Goal: Use online tool/utility: Utilize a website feature to perform a specific function

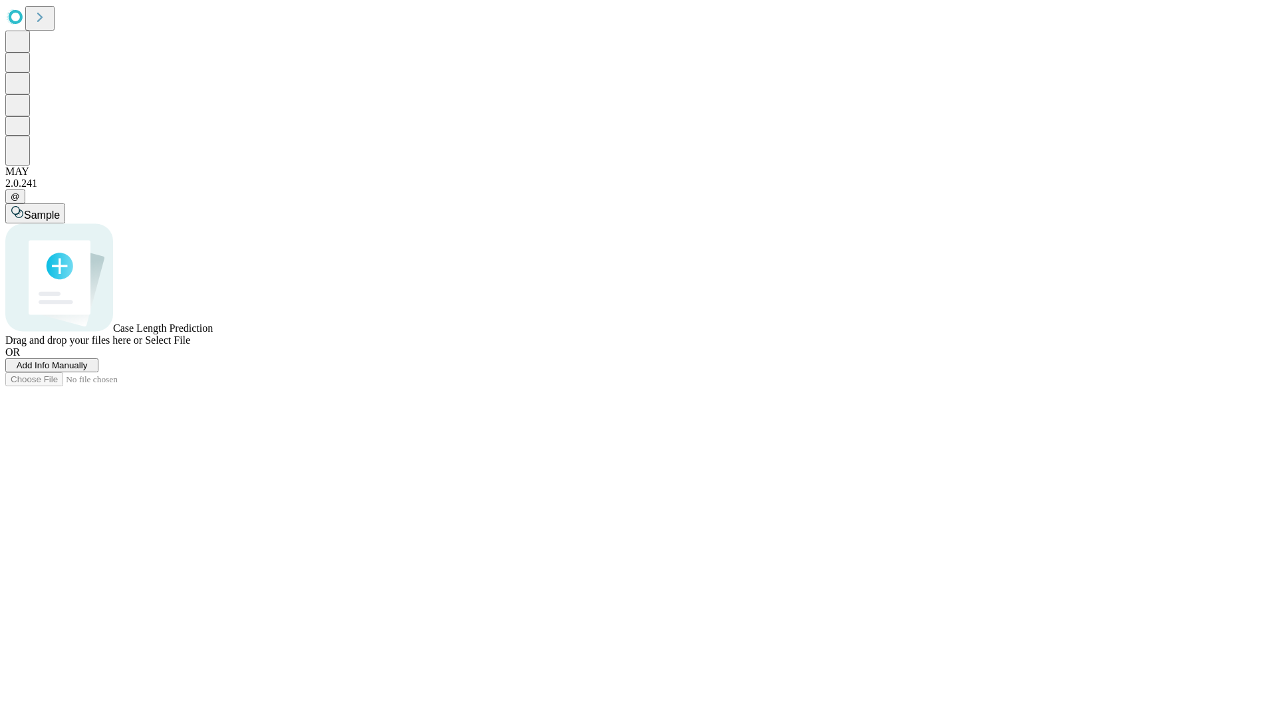
click at [88, 370] on span "Add Info Manually" at bounding box center [52, 365] width 71 height 10
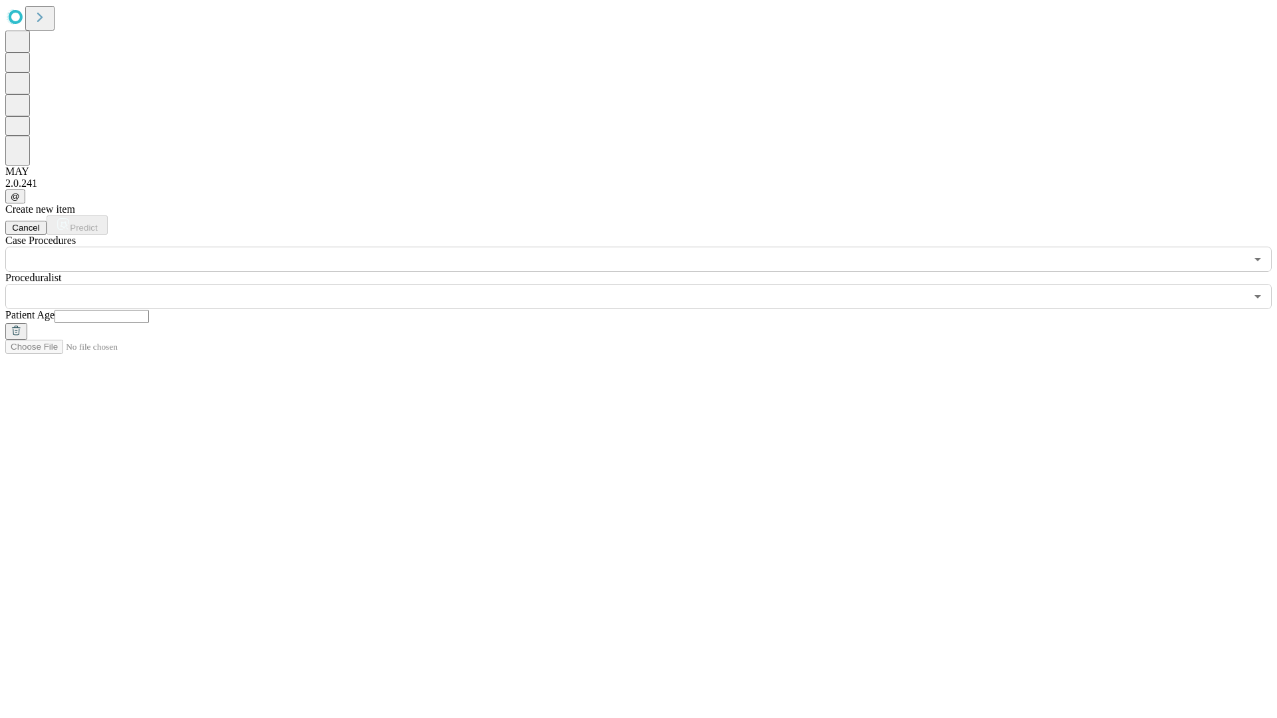
click at [149, 310] on input "text" at bounding box center [102, 316] width 94 height 13
type input "**"
click at [648, 284] on input "text" at bounding box center [625, 296] width 1240 height 25
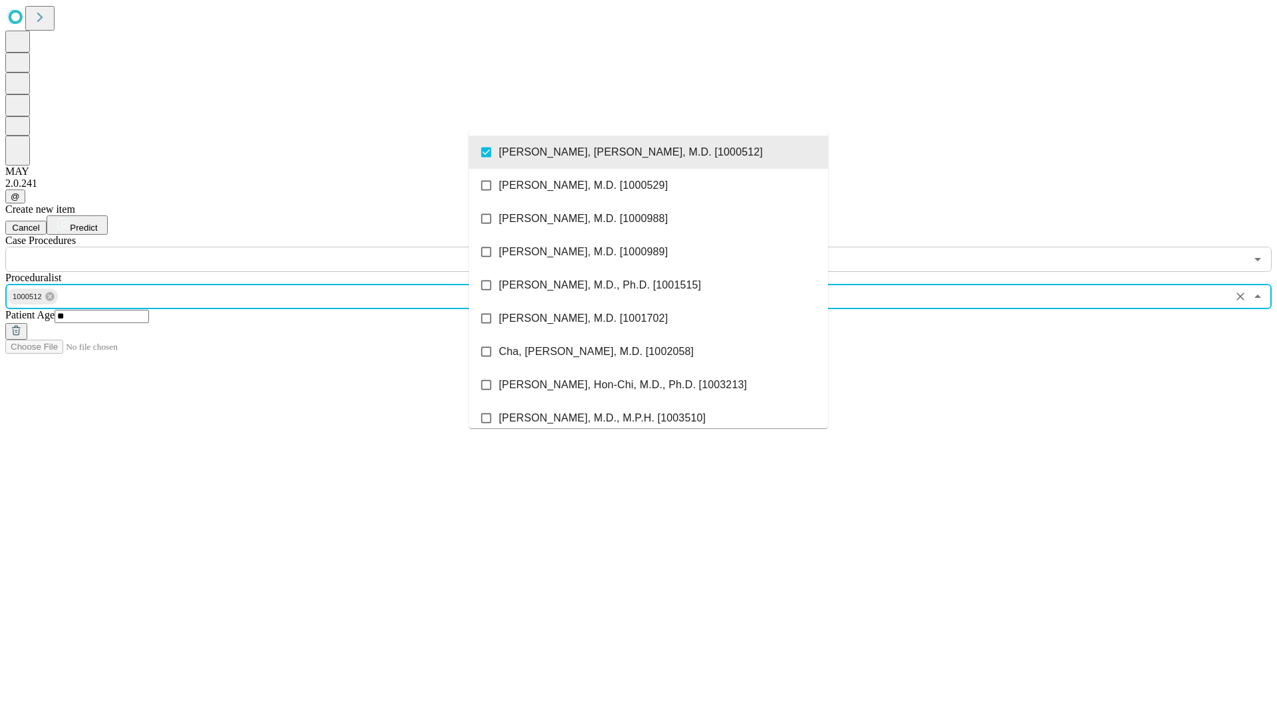
click at [279, 247] on input "text" at bounding box center [625, 259] width 1240 height 25
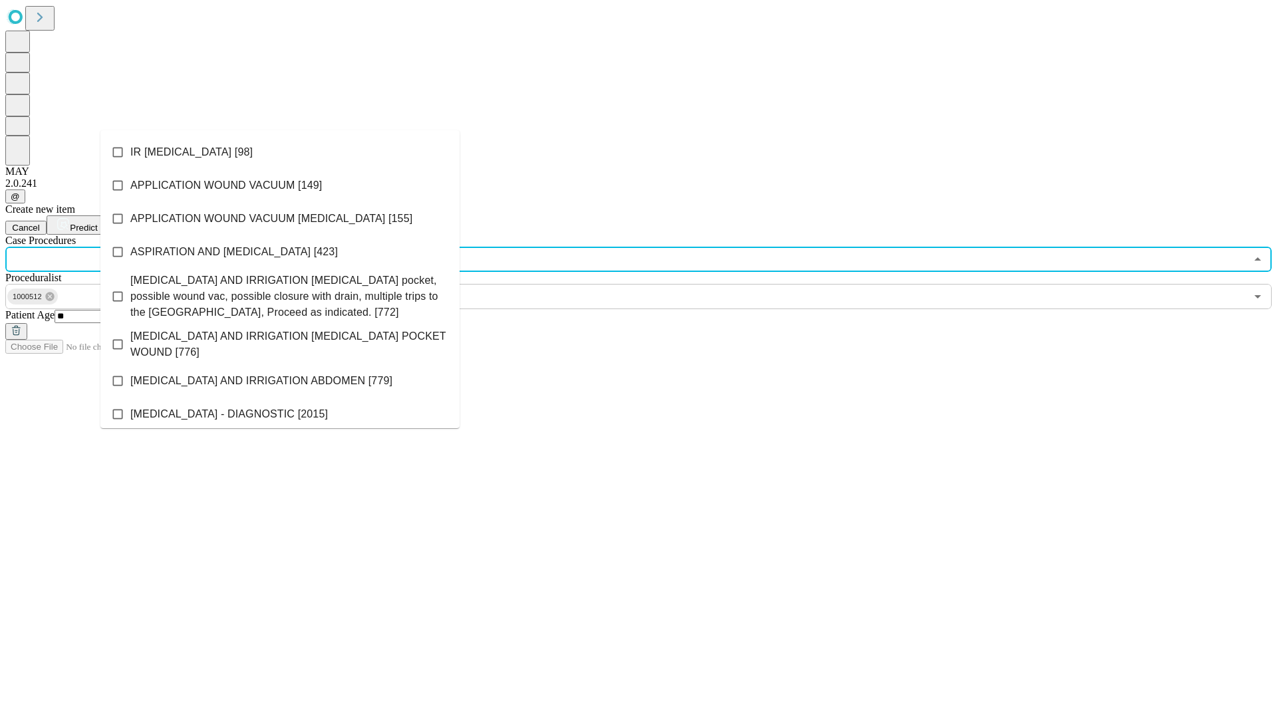
click at [280, 152] on li "IR [MEDICAL_DATA] [98]" at bounding box center [279, 152] width 359 height 33
click at [97, 223] on span "Predict" at bounding box center [83, 228] width 27 height 10
